Goal: Find specific page/section: Find specific page/section

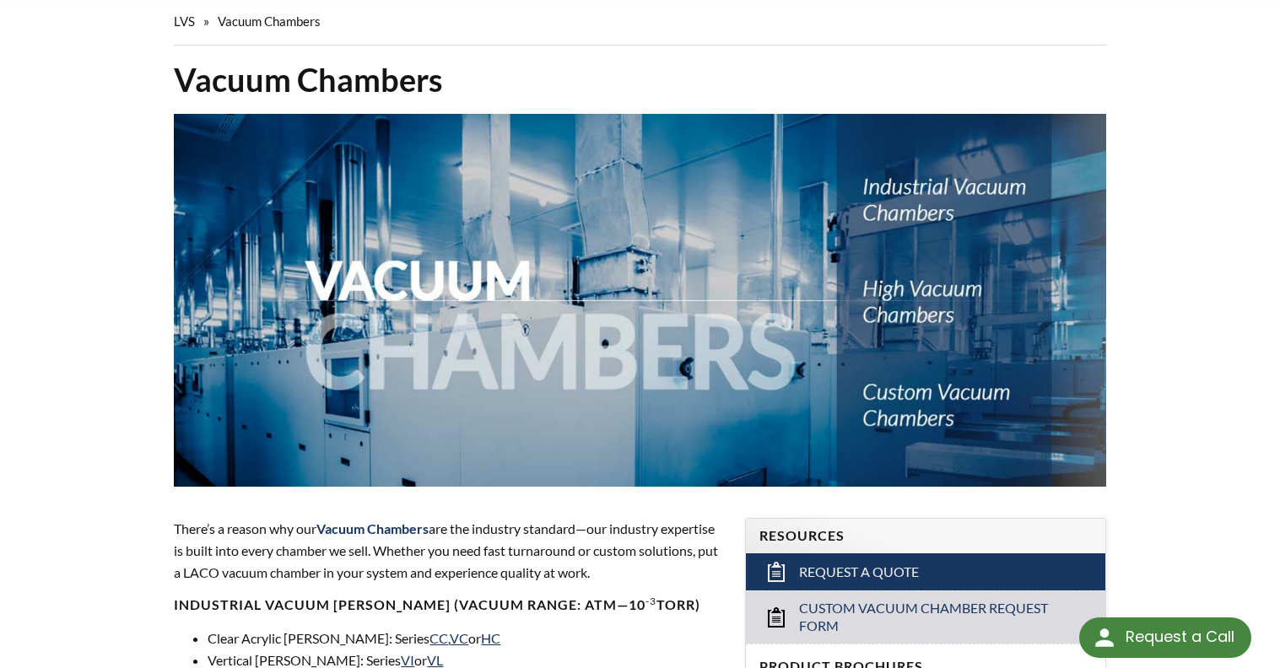
scroll to position [84, 0]
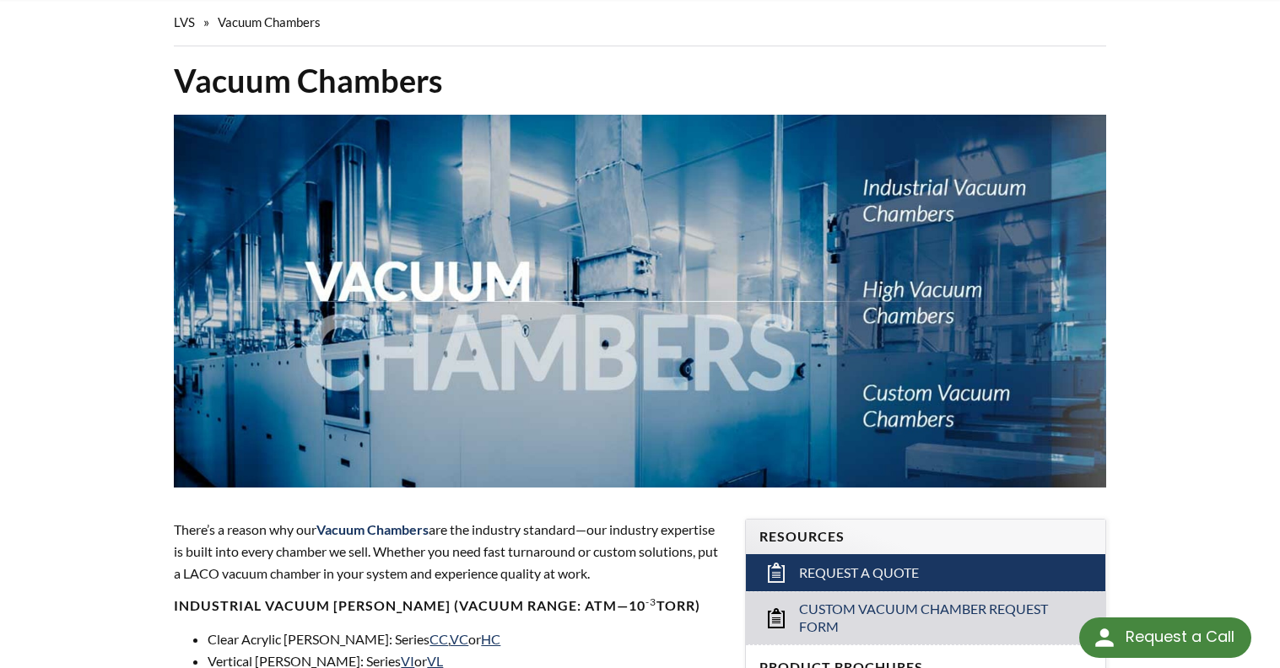
click at [873, 332] on img at bounding box center [640, 301] width 932 height 373
click at [927, 316] on img at bounding box center [640, 301] width 932 height 373
click at [913, 302] on img at bounding box center [640, 301] width 932 height 373
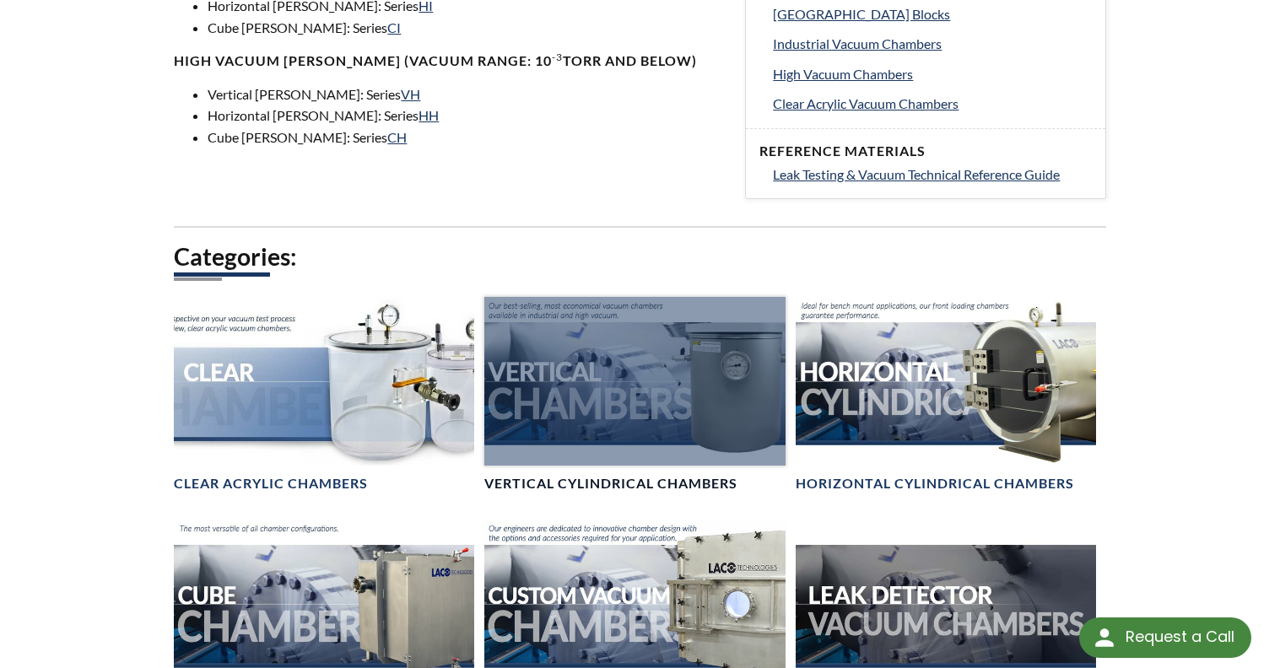
scroll to position [928, 0]
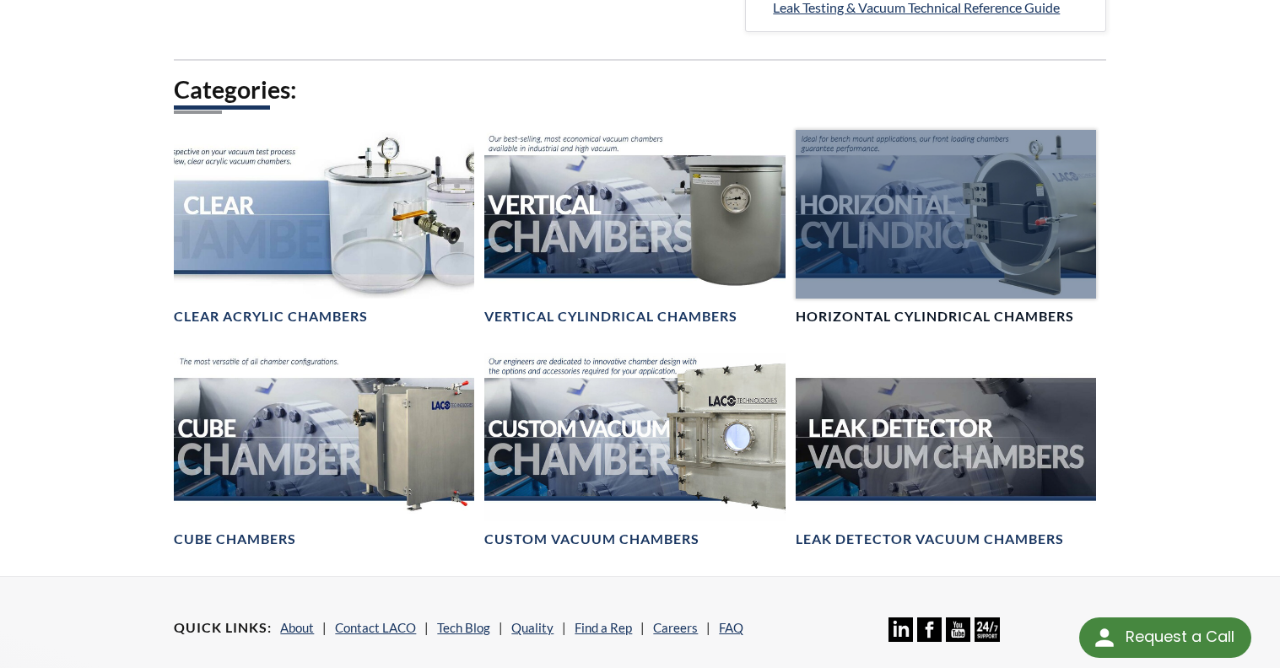
click at [917, 247] on div at bounding box center [946, 214] width 300 height 169
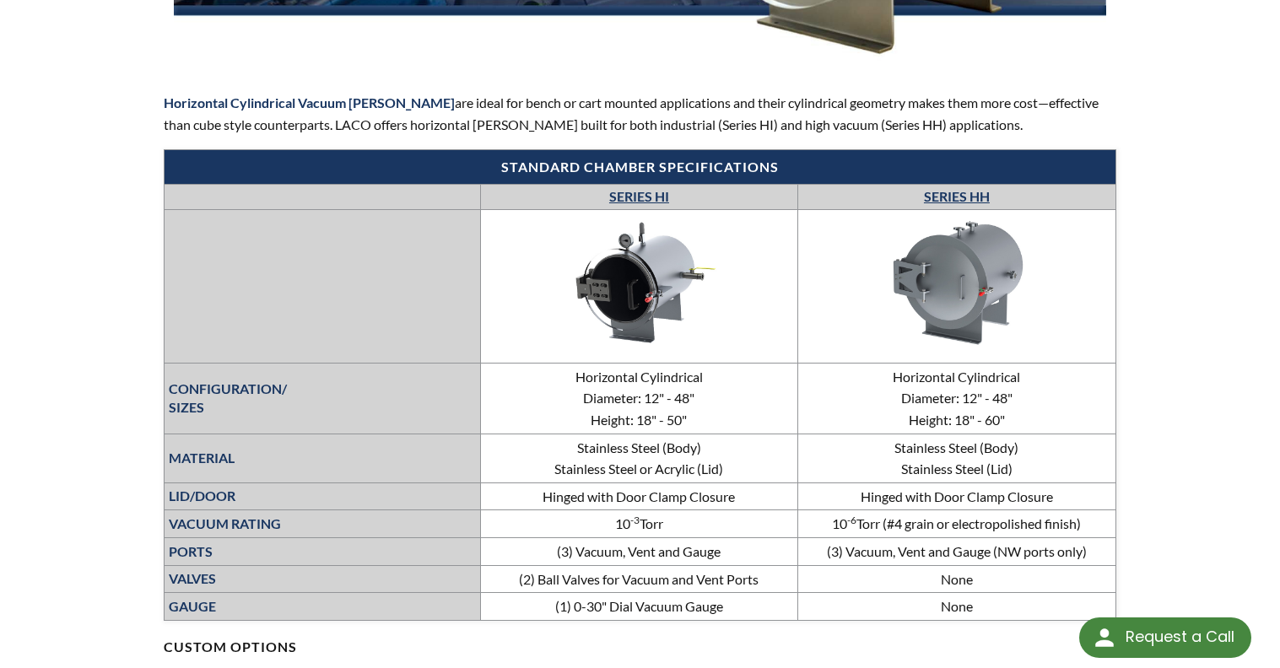
scroll to position [506, 0]
